Goal: Information Seeking & Learning: Learn about a topic

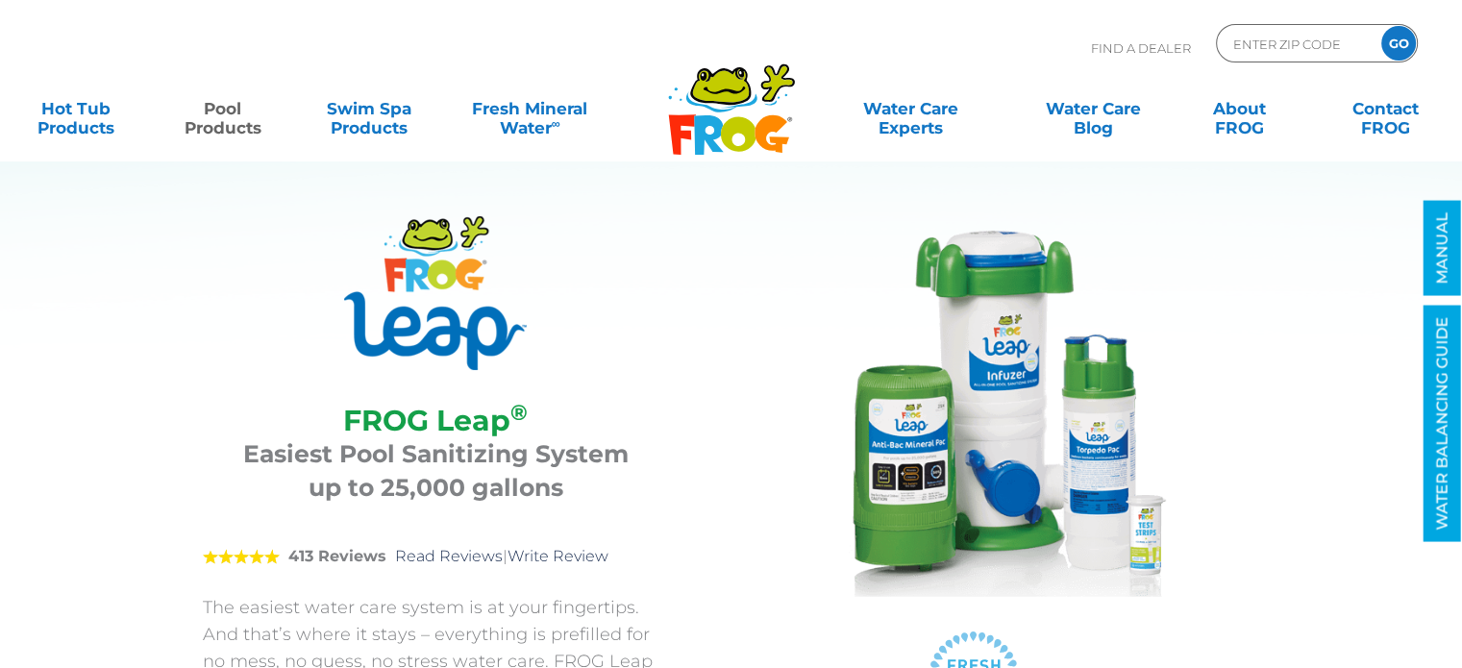
click at [1026, 402] on img at bounding box center [974, 408] width 385 height 385
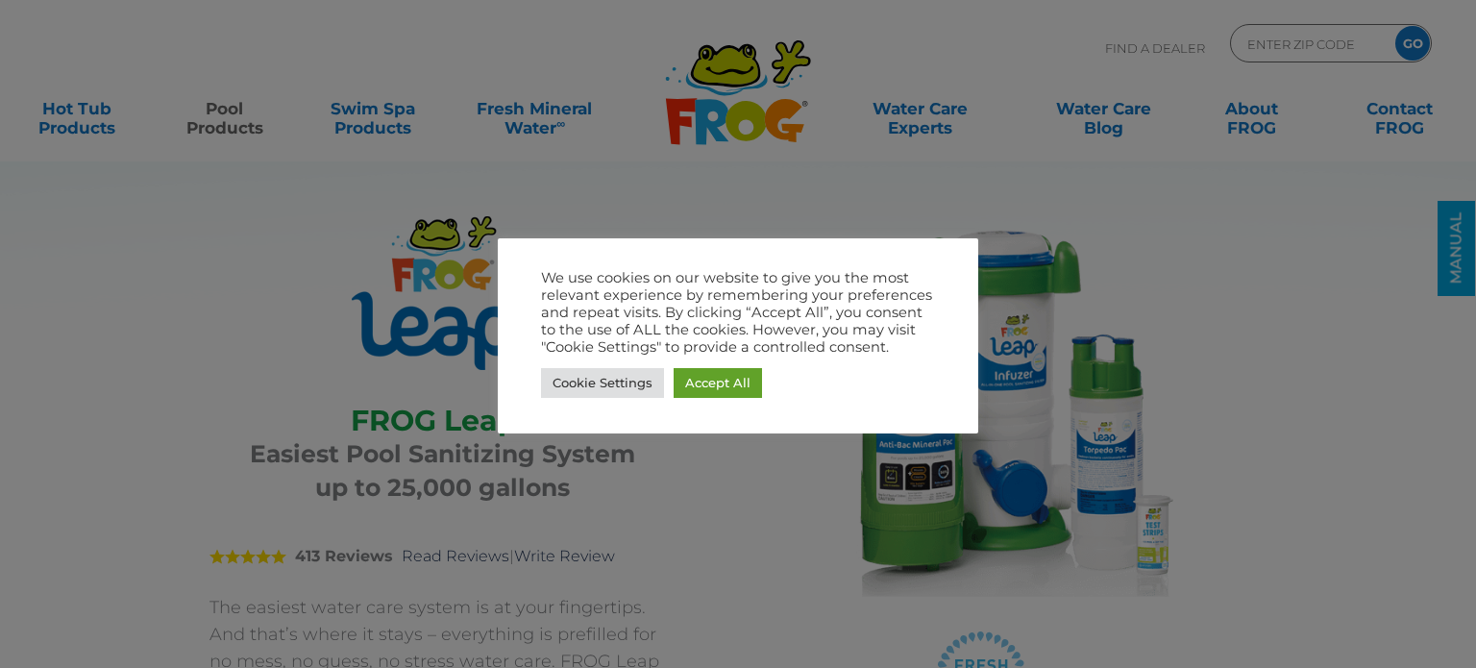
click at [717, 383] on link "Accept All" at bounding box center [718, 383] width 88 height 30
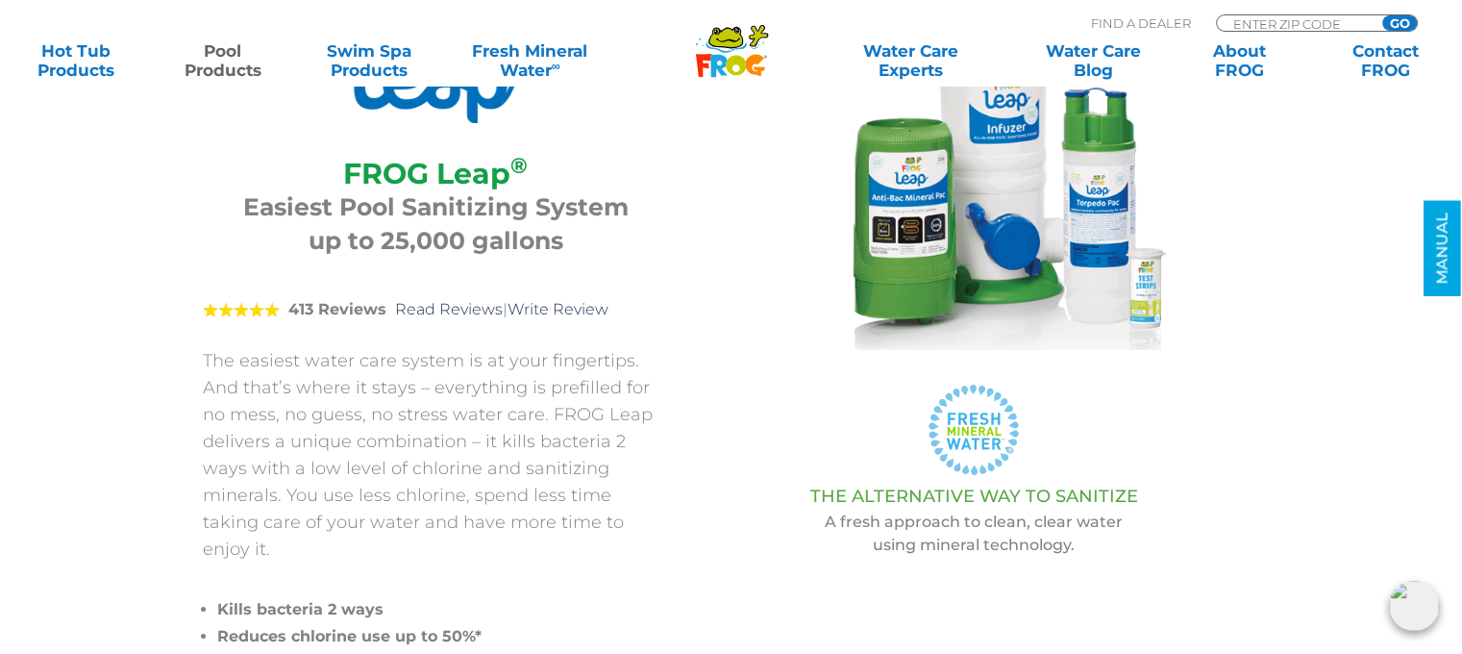
scroll to position [192, 0]
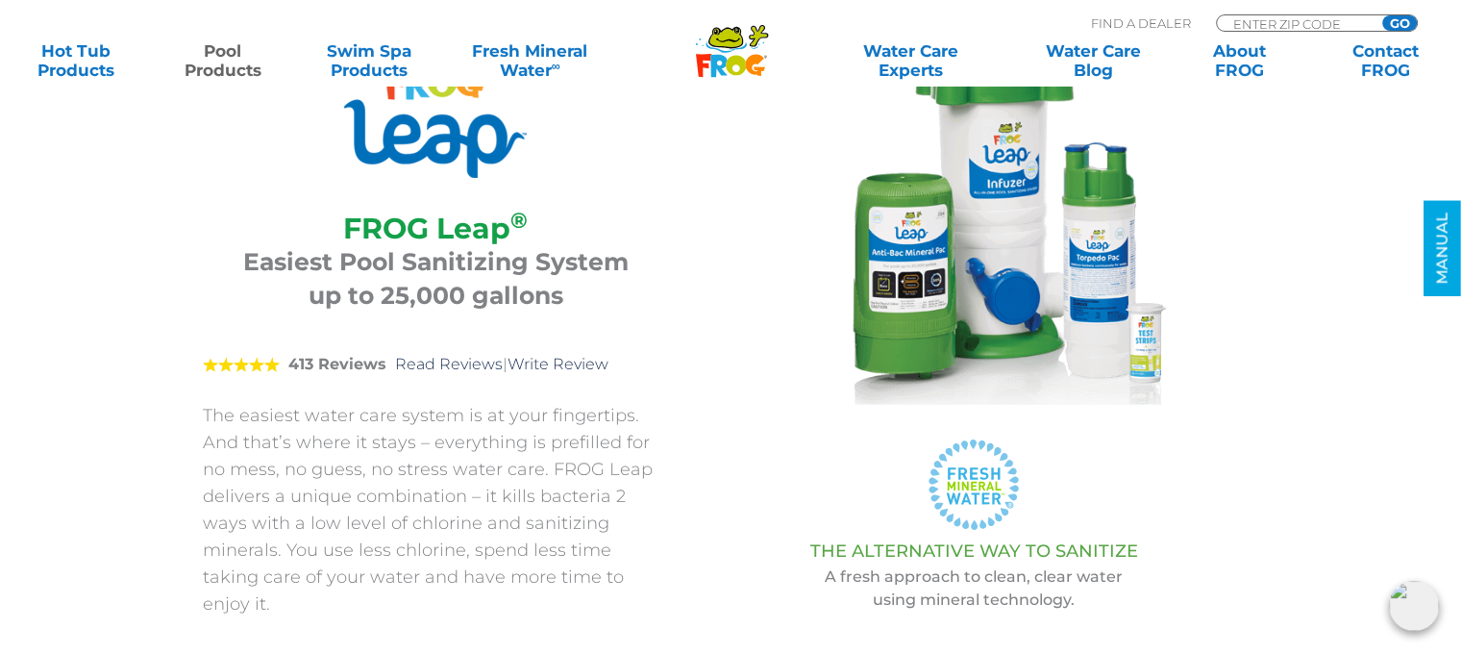
click at [954, 273] on img at bounding box center [974, 216] width 385 height 385
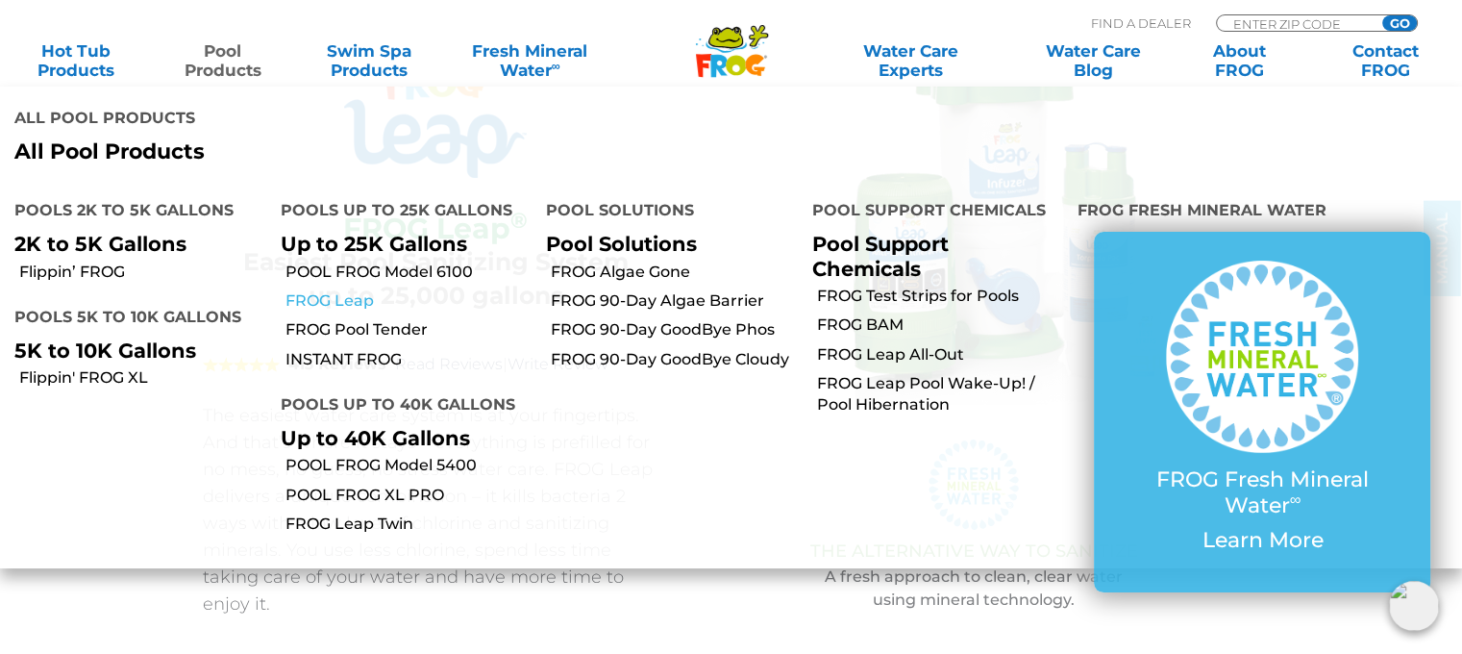
click at [335, 290] on link "FROG Leap" at bounding box center [408, 300] width 247 height 21
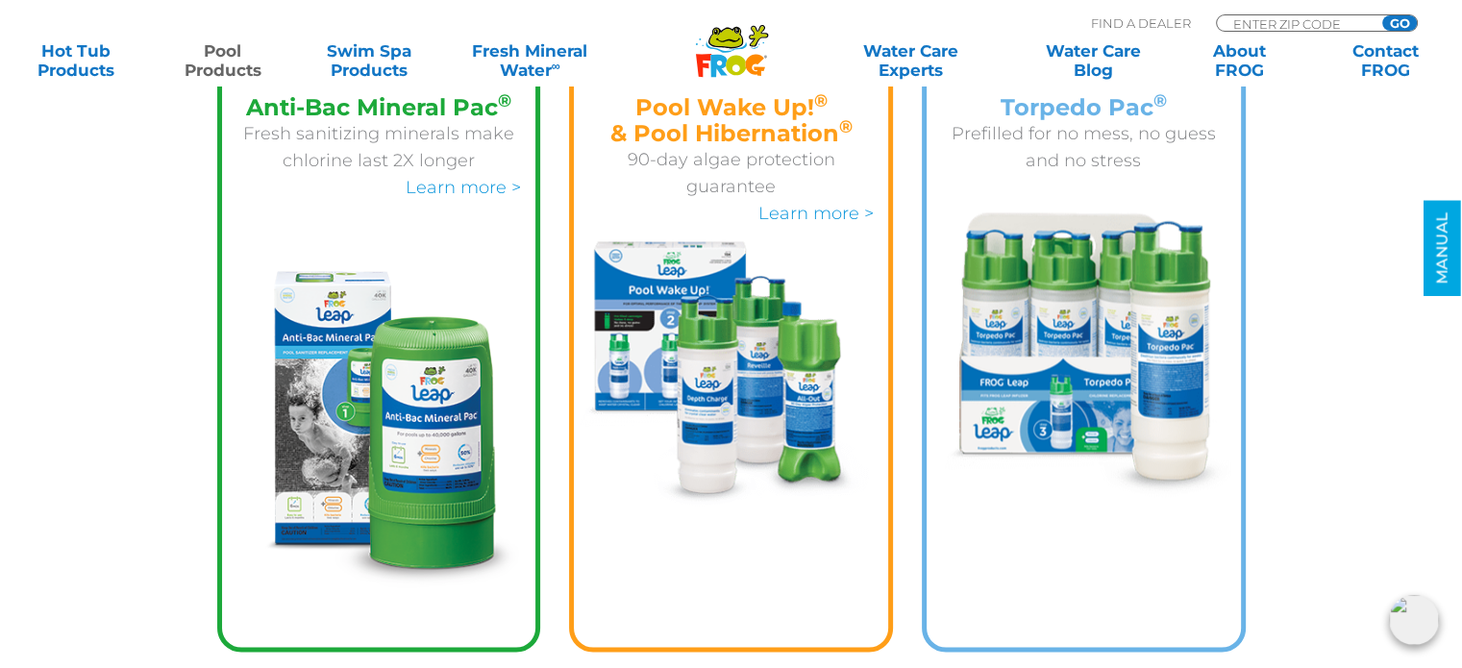
scroll to position [3172, 0]
